Goal: Information Seeking & Learning: Find specific fact

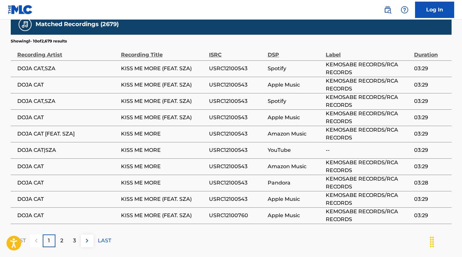
click at [273, 12] on nav "Log In" at bounding box center [231, 10] width 462 height 20
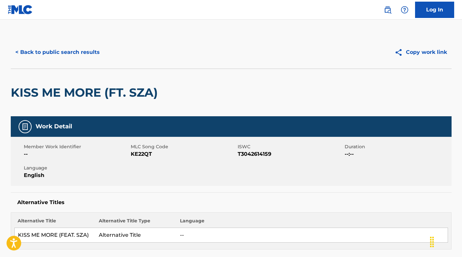
click at [392, 7] on link at bounding box center [387, 9] width 13 height 13
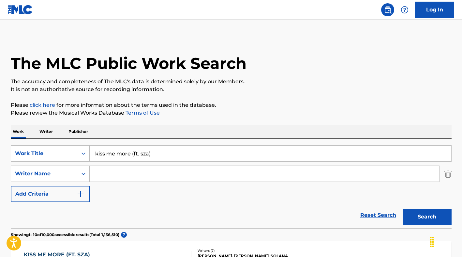
drag, startPoint x: 165, startPoint y: 157, endPoint x: 89, endPoint y: 158, distance: 75.7
click at [90, 158] on input "kiss me more (ft. sza)" at bounding box center [271, 153] width 362 height 16
type input "mystical, magical"
click at [403, 208] on button "Search" at bounding box center [427, 216] width 49 height 16
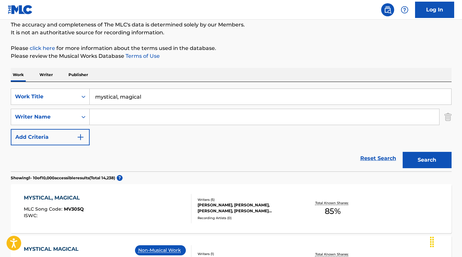
scroll to position [163, 0]
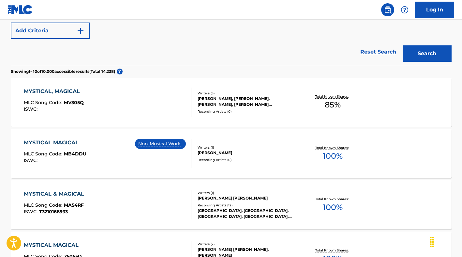
click at [57, 84] on div "MYSTICAL, MAGICAL MLC Song Code : MV305Q ISWC : Writers ( 5 ) [PERSON_NAME], [P…" at bounding box center [231, 102] width 441 height 49
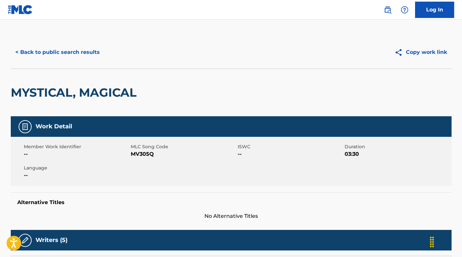
click at [165, 90] on div "MYSTICAL, MAGICAL" at bounding box center [231, 93] width 441 height 48
click at [289, 84] on div "MYSTICAL, MAGICAL" at bounding box center [231, 93] width 441 height 48
click at [91, 56] on button "< Back to public search results" at bounding box center [58, 52] width 94 height 16
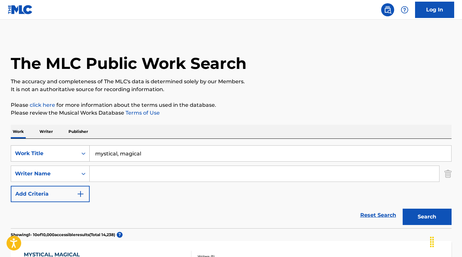
drag, startPoint x: 155, startPoint y: 155, endPoint x: 71, endPoint y: 157, distance: 83.9
click at [71, 157] on div "SearchWithCriteria7bf6475f-cc87-4365-8855-34d46552fe07 Work Title mystical, mag…" at bounding box center [231, 153] width 441 height 16
click at [403, 208] on button "Search" at bounding box center [427, 216] width 49 height 16
drag, startPoint x: 134, startPoint y: 156, endPoint x: 107, endPoint y: 159, distance: 26.6
click at [107, 159] on input "kiss mem ore" at bounding box center [271, 153] width 362 height 16
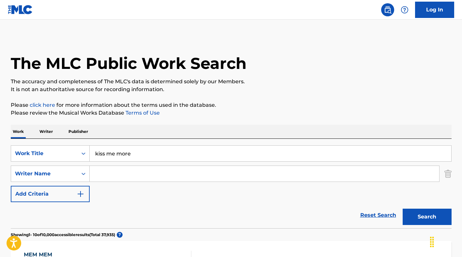
type input "kiss me more"
